Goal: Complete application form

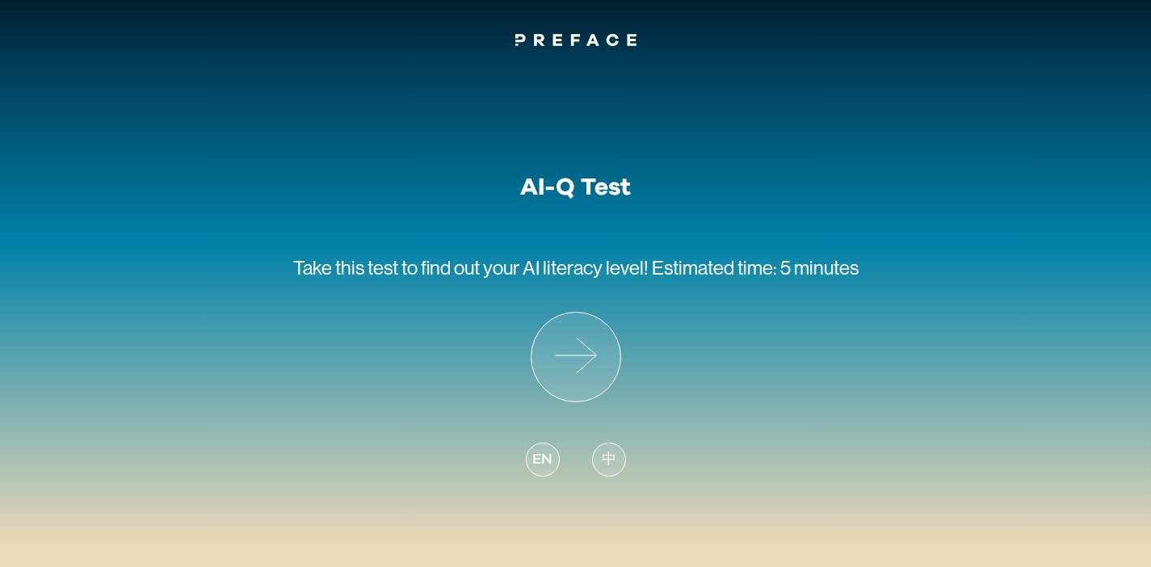
drag, startPoint x: 603, startPoint y: 457, endPoint x: 619, endPoint y: 432, distance: 29.8
click at [619, 432] on div "EN 中" at bounding box center [576, 450] width 100 height 97
click at [575, 364] on icon at bounding box center [575, 356] width 89 height 89
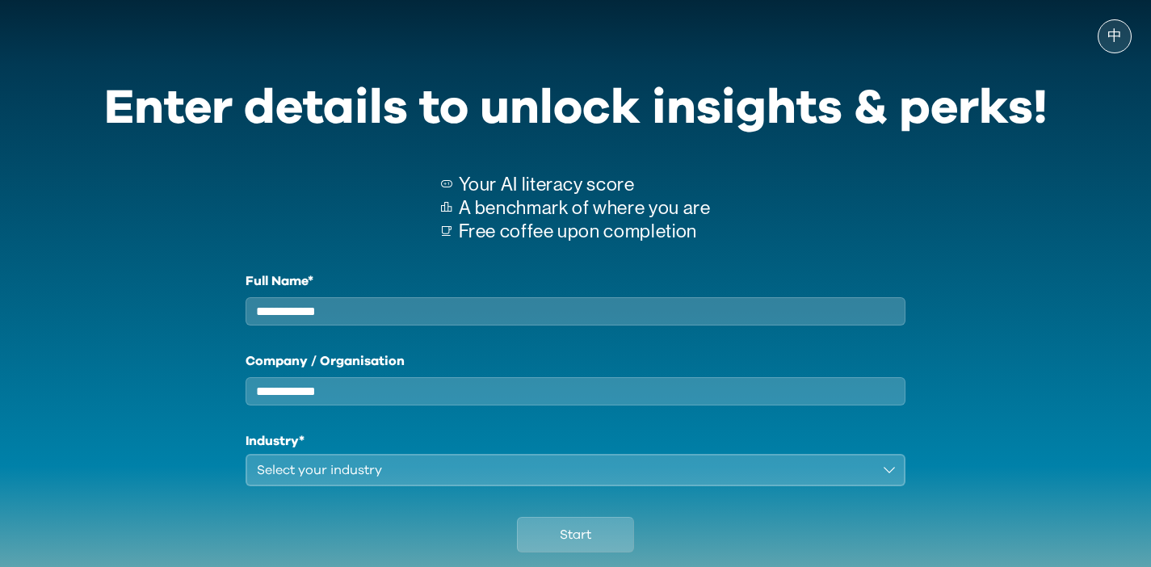
click at [510, 317] on input "Full Name*" at bounding box center [575, 311] width 660 height 28
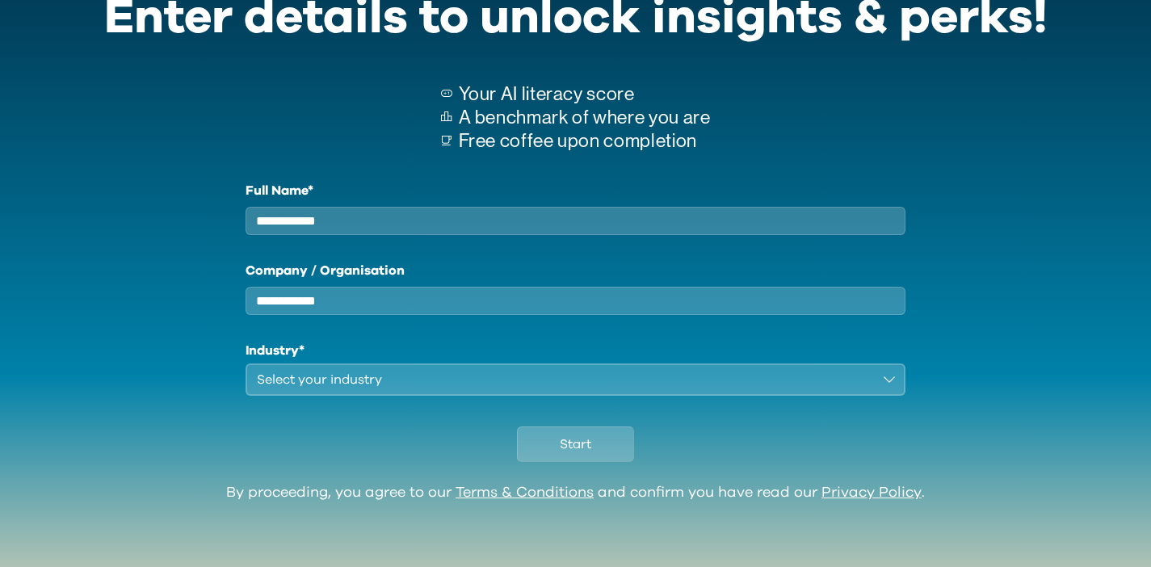
scroll to position [105, 0]
click at [485, 375] on div "Select your industry" at bounding box center [564, 379] width 615 height 19
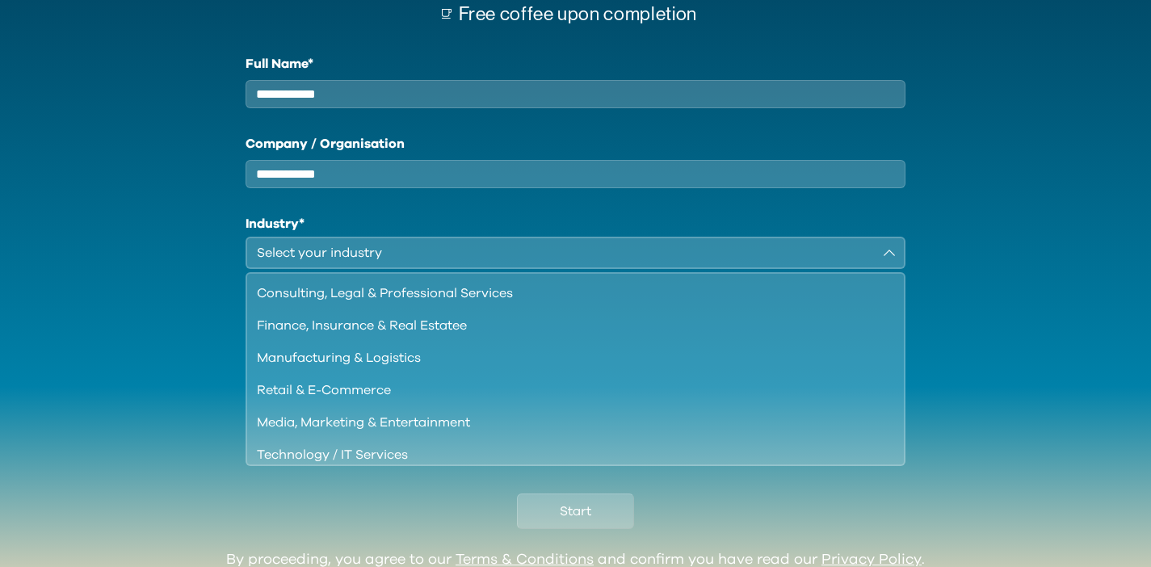
scroll to position [220, 0]
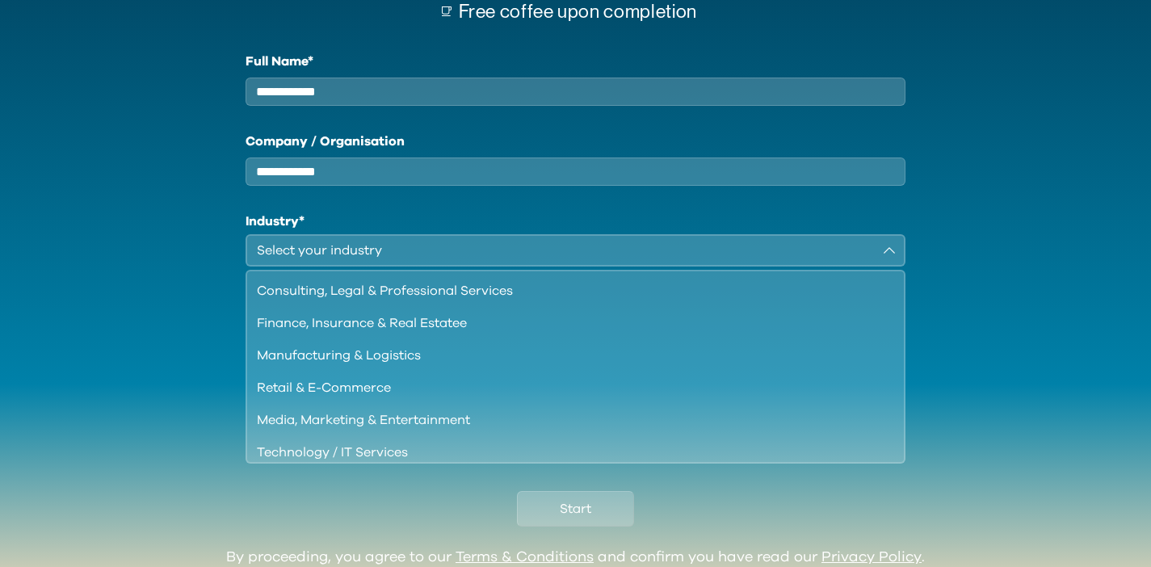
click at [174, 400] on div "Full Name* Company / Organisation Industry* Select your industry Consulting, Le…" at bounding box center [575, 256] width 943 height 409
click at [241, 234] on div "Full Name* Company / Organisation Industry* Select your industry Consulting, Le…" at bounding box center [575, 256] width 943 height 409
click at [287, 181] on input "Company / Organisation" at bounding box center [575, 171] width 660 height 28
click at [274, 98] on input "Full Name*" at bounding box center [575, 92] width 660 height 28
